Goal: Find specific page/section: Find specific page/section

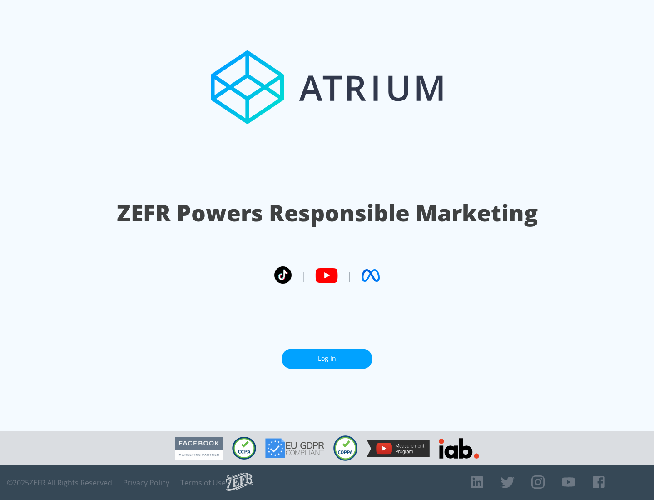
click at [327, 355] on link "Log In" at bounding box center [327, 359] width 91 height 20
